Goal: Task Accomplishment & Management: Use online tool/utility

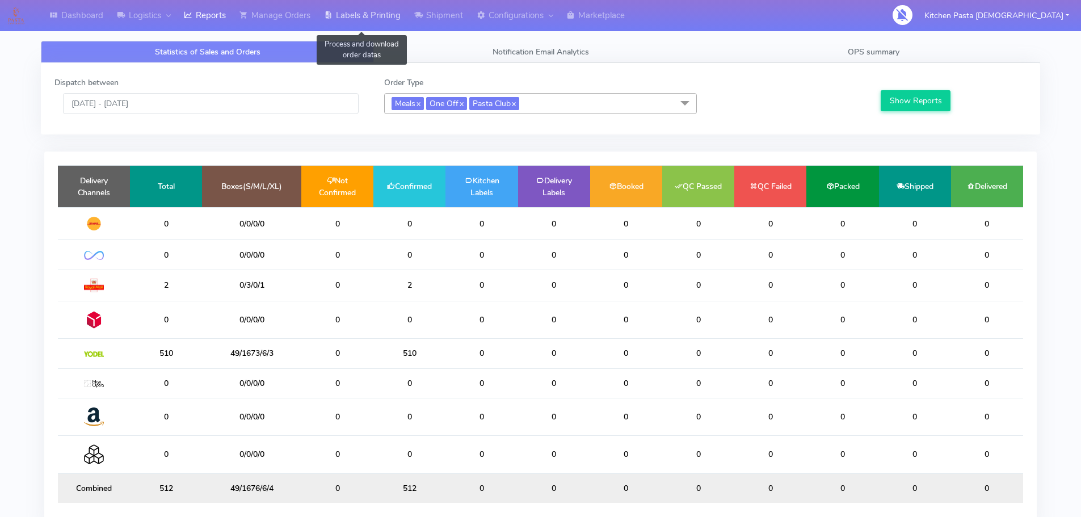
click at [408, 14] on link "Labels & Printing" at bounding box center [362, 15] width 90 height 31
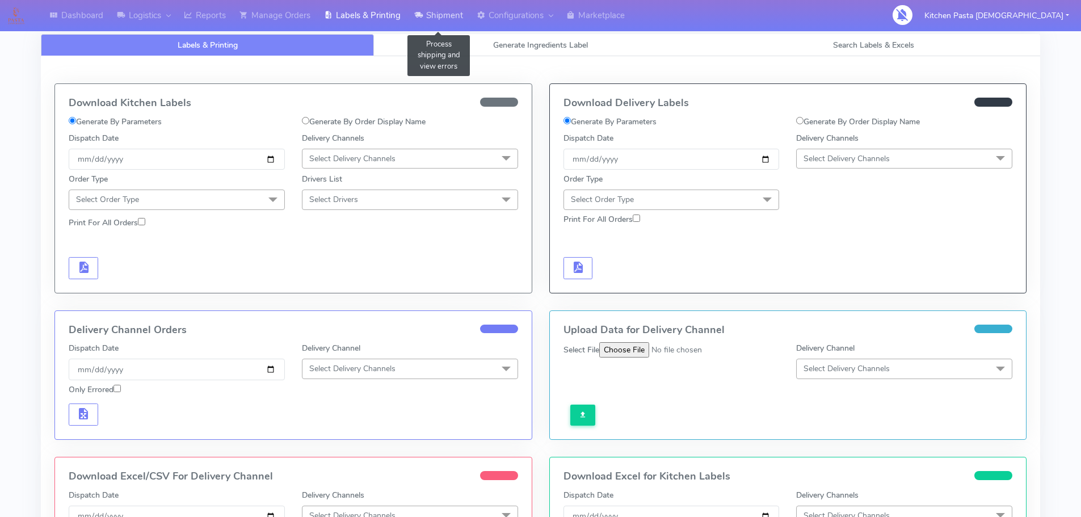
click at [454, 28] on link "Shipment" at bounding box center [439, 15] width 62 height 31
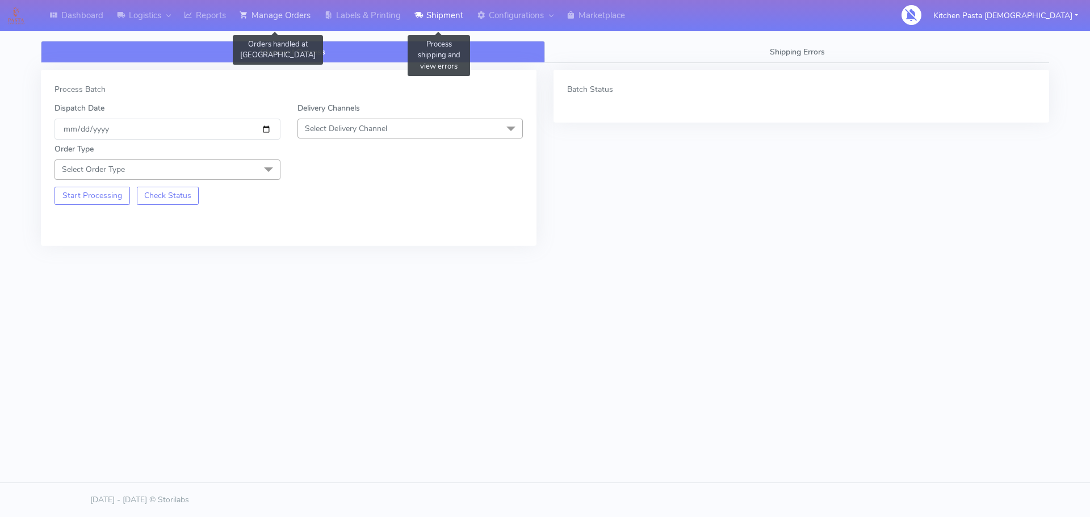
click at [267, 20] on link "Manage Orders" at bounding box center [275, 15] width 85 height 31
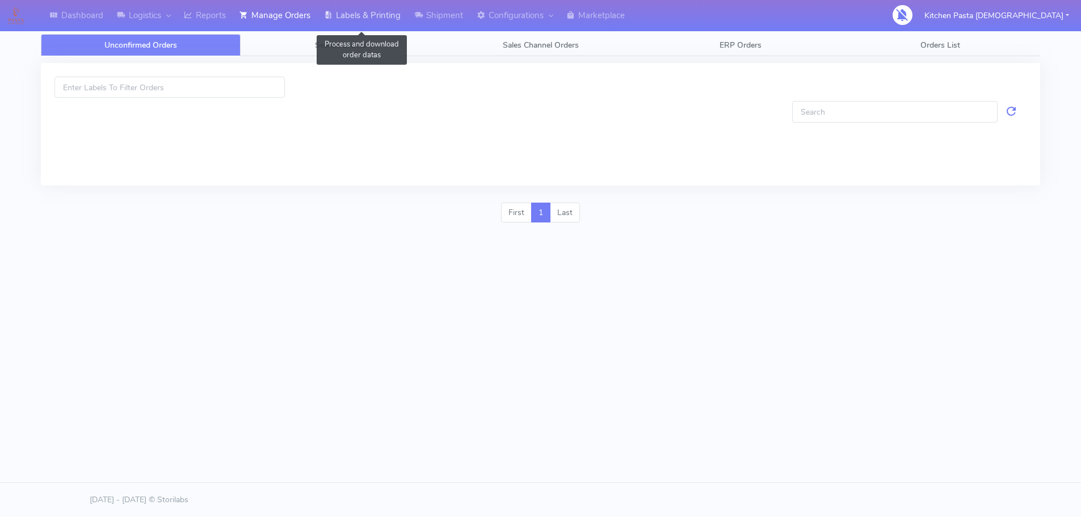
click at [387, 20] on link "Labels & Printing" at bounding box center [362, 15] width 90 height 31
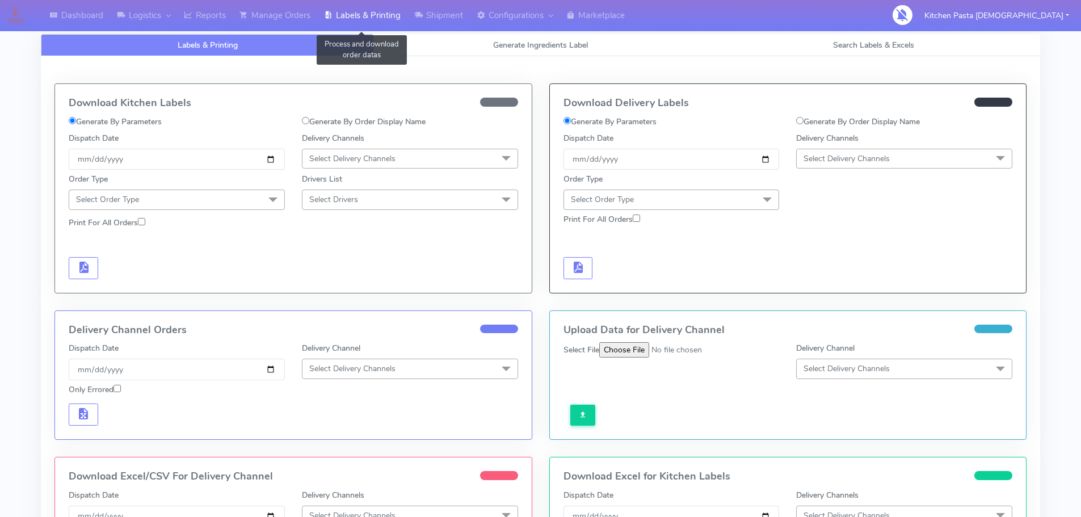
select select
click at [528, 57] on div "Download Kitchen Labels Generate By Parameters Generate By Order Display Name D…" at bounding box center [540, 355] width 999 height 598
click at [527, 48] on span "Generate Ingredients Label" at bounding box center [540, 45] width 95 height 11
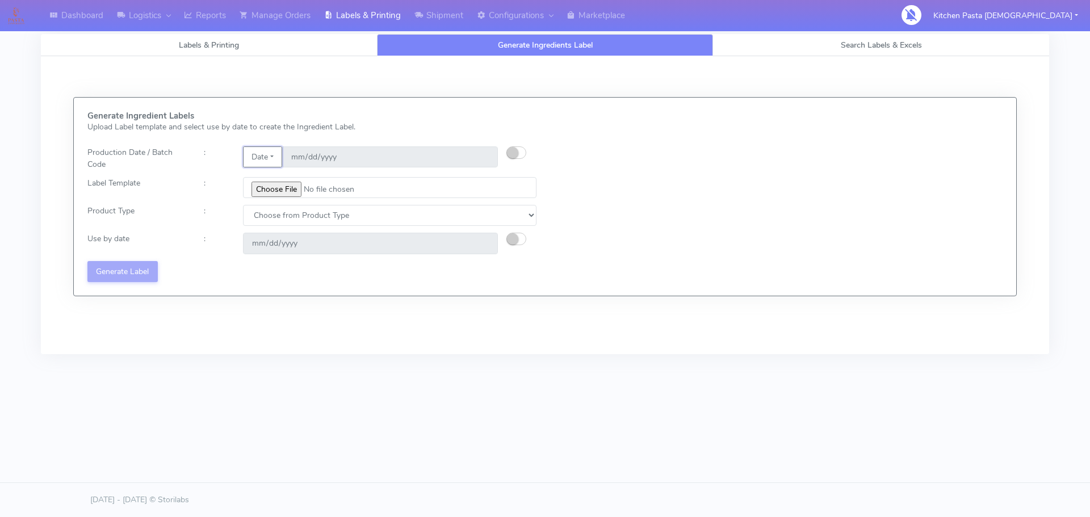
click at [282, 160] on button "Date" at bounding box center [262, 156] width 39 height 21
click at [294, 175] on link "Code" at bounding box center [288, 179] width 90 height 19
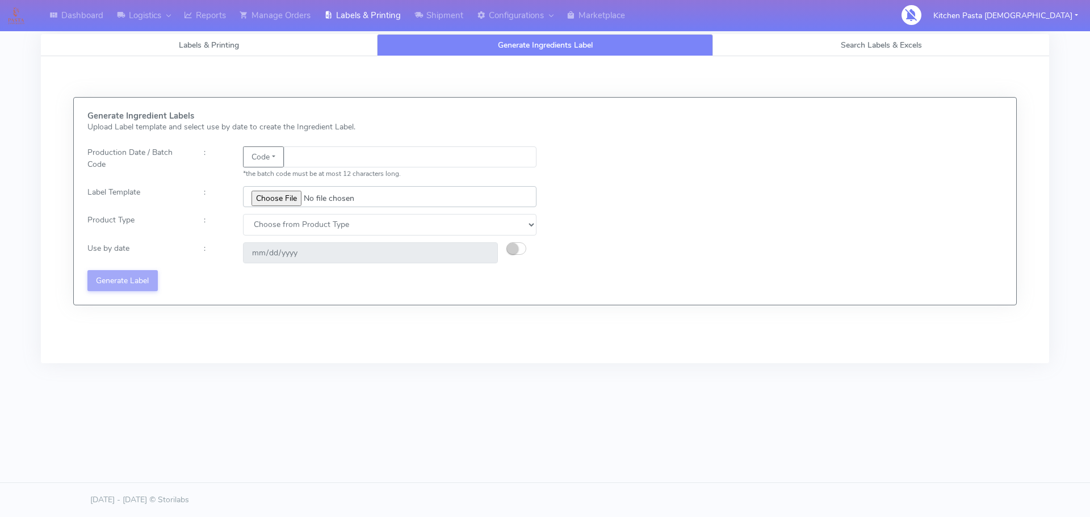
click at [279, 203] on input "file" at bounding box center [389, 196] width 293 height 21
type input "C:\fakepath\Pasta Evangelists truffle mac & cheese for 1_V2.jpg"
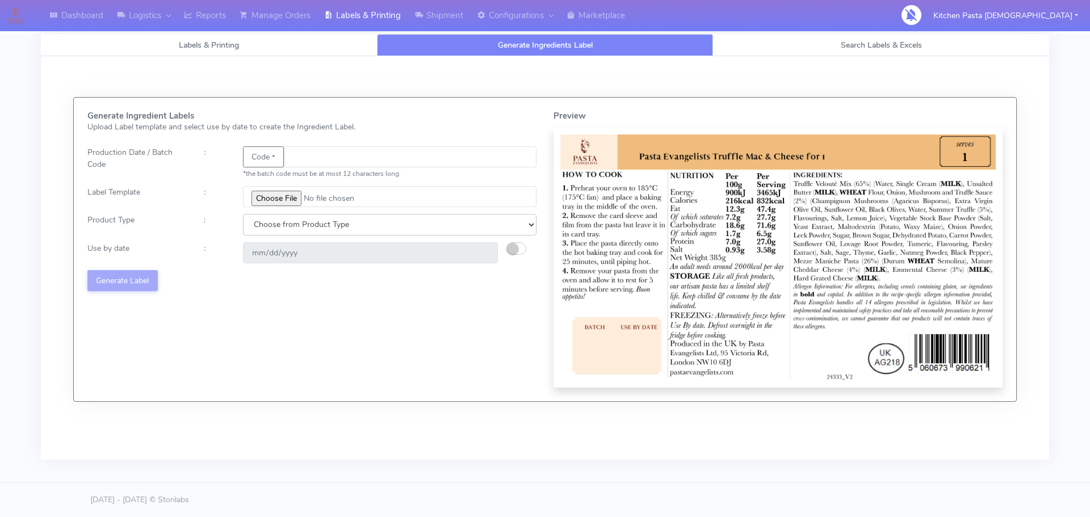
click at [307, 226] on select "Choose from Product Type ECOM ERETAIL CIRCULAR CIRC_DESERTS LASAGNE" at bounding box center [389, 224] width 293 height 21
select select "4"
click at [243, 214] on select "Choose from Product Type ECOM ERETAIL CIRCULAR CIRC_DESERTS LASAGNE" at bounding box center [389, 224] width 293 height 21
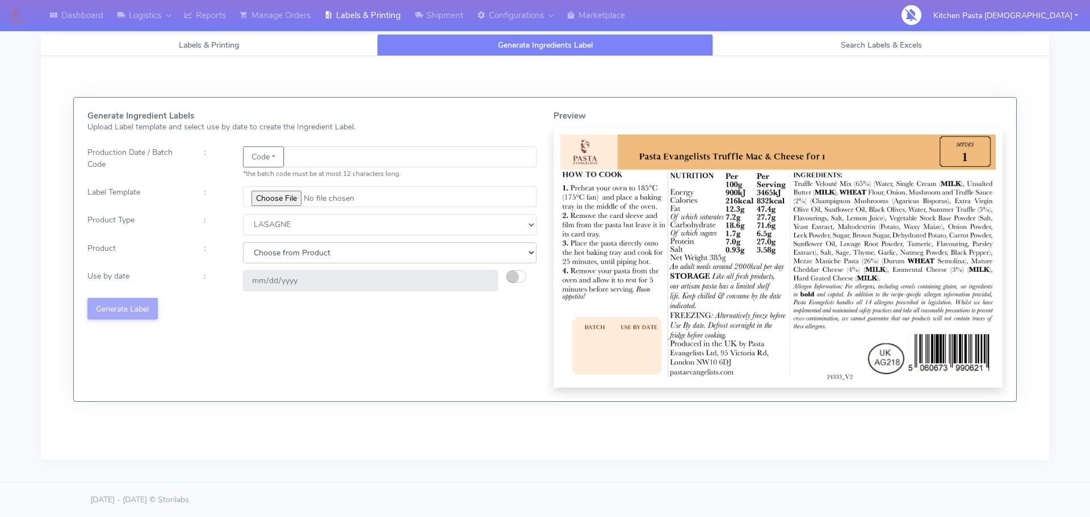
click at [385, 251] on select "Choose from Product LASAGNE" at bounding box center [389, 252] width 293 height 21
select select "0"
click at [243, 242] on select "Choose from Product LASAGNE" at bounding box center [389, 252] width 293 height 21
click at [511, 275] on small "button" at bounding box center [512, 276] width 11 height 11
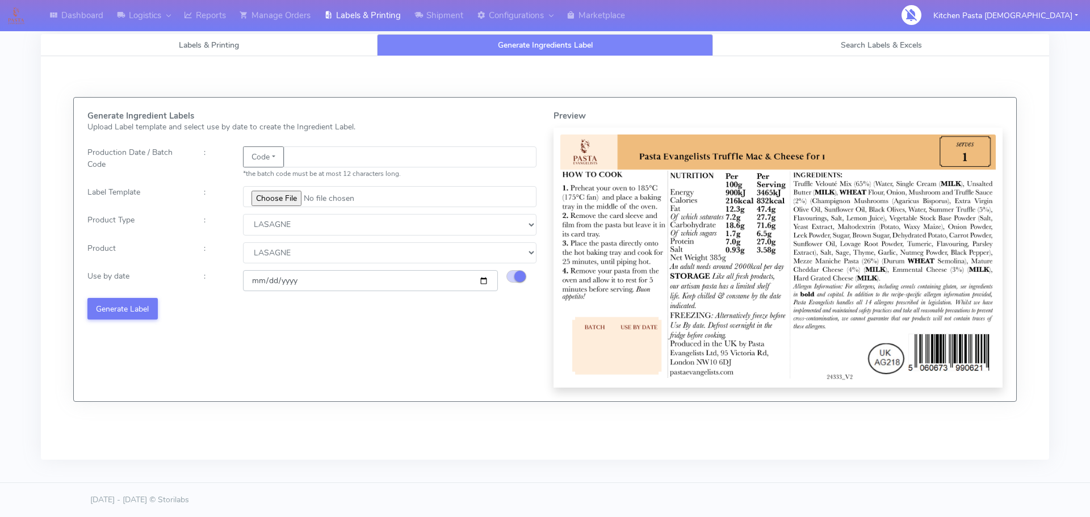
click at [485, 278] on input "[DATE]" at bounding box center [370, 280] width 255 height 21
type input "[DATE]"
click at [331, 161] on input "text" at bounding box center [410, 156] width 253 height 21
type input "25232"
click at [141, 312] on button "Generate Label" at bounding box center [122, 308] width 70 height 21
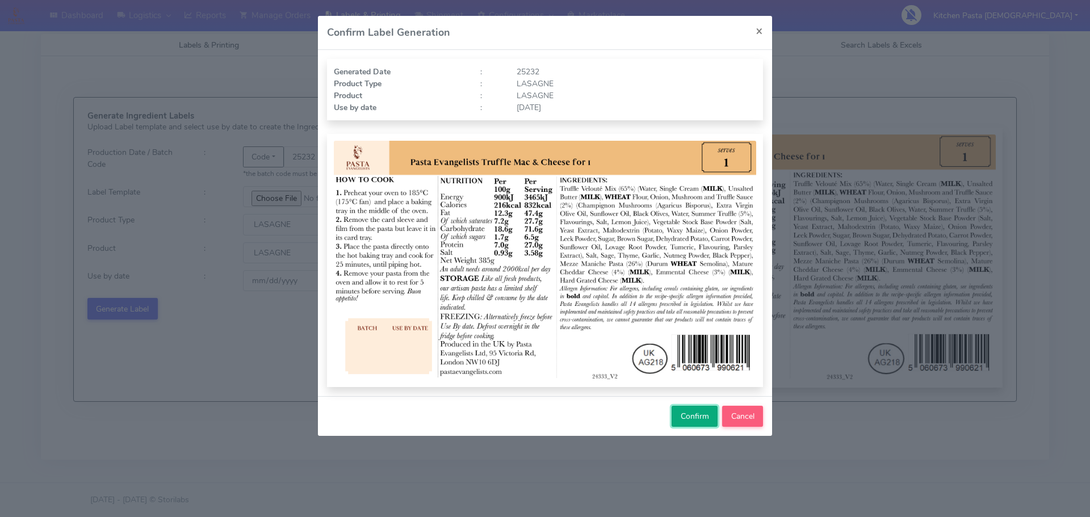
click at [693, 416] on span "Confirm" at bounding box center [695, 416] width 28 height 11
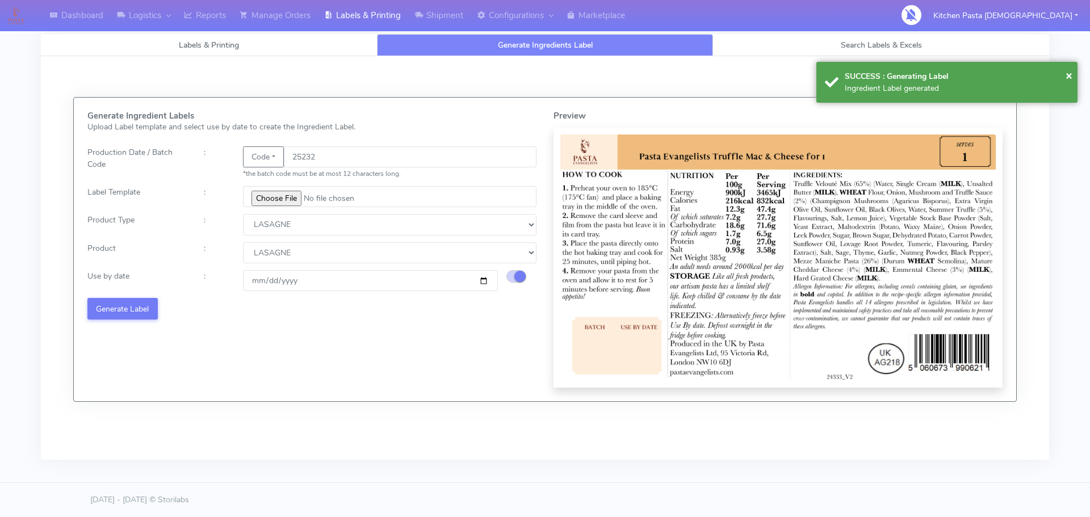
select select
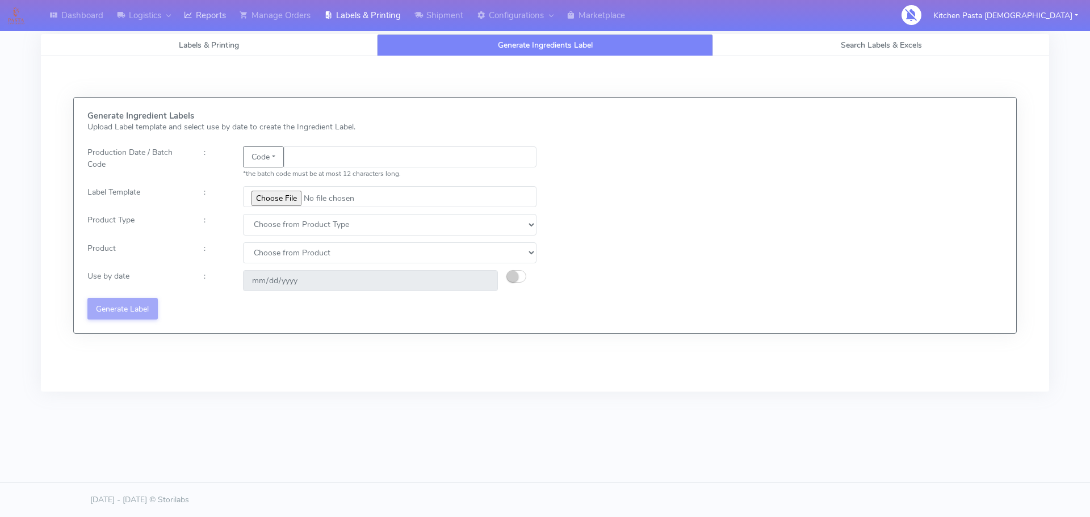
click at [207, 18] on link "Reports" at bounding box center [205, 15] width 56 height 31
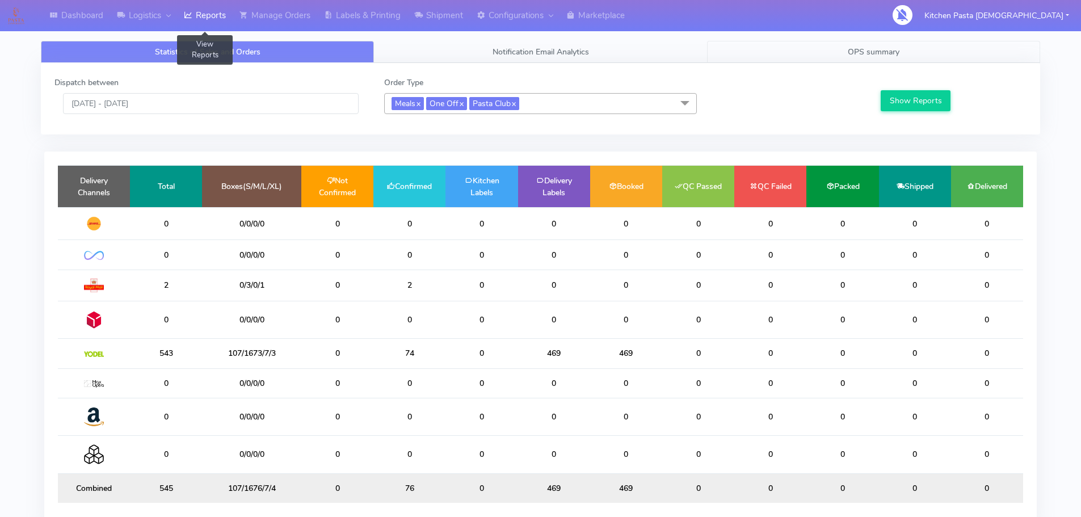
click at [810, 57] on link "OPS summary" at bounding box center [873, 52] width 333 height 22
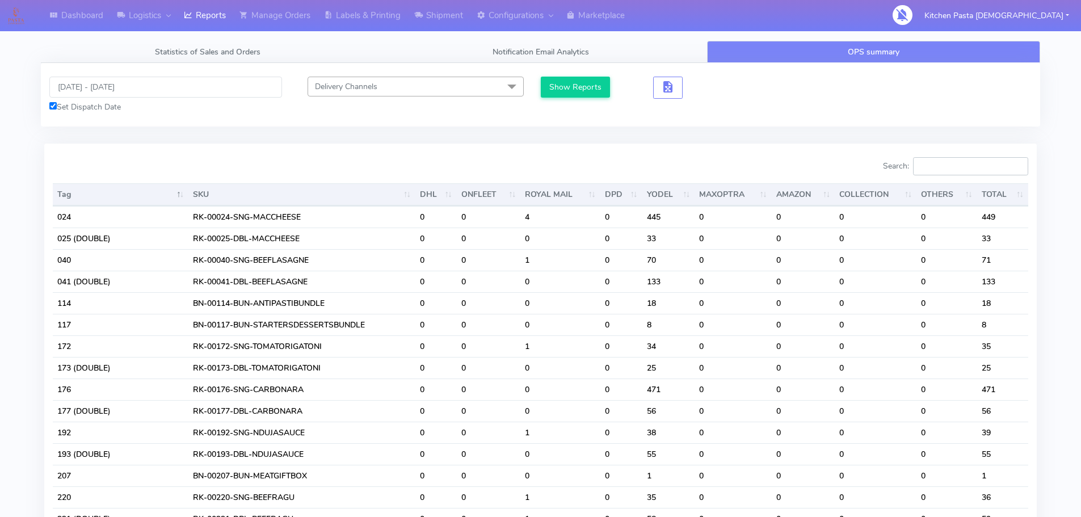
click at [931, 171] on input "Search:" at bounding box center [970, 166] width 115 height 18
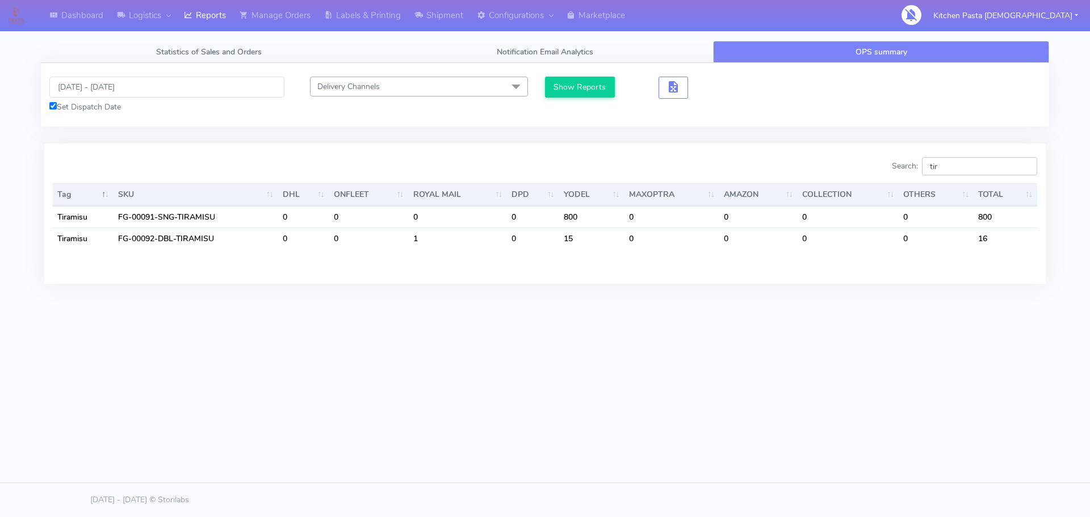
type input "tir"
